Goal: Use online tool/utility: Utilize a website feature to perform a specific function

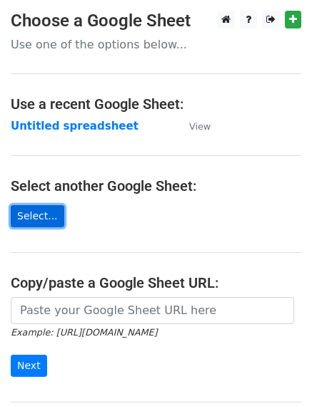
click at [36, 219] on link "Select..." at bounding box center [37, 216] width 53 height 22
click at [31, 220] on link "Select..." at bounding box center [37, 216] width 53 height 22
click at [35, 217] on link "Select..." at bounding box center [37, 216] width 53 height 22
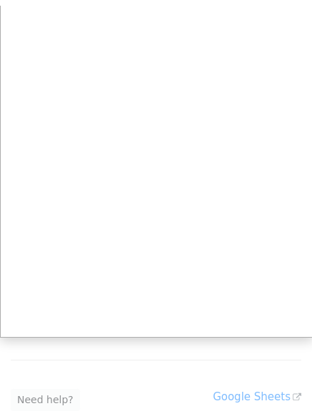
scroll to position [71, 0]
